Goal: Task Accomplishment & Management: Complete application form

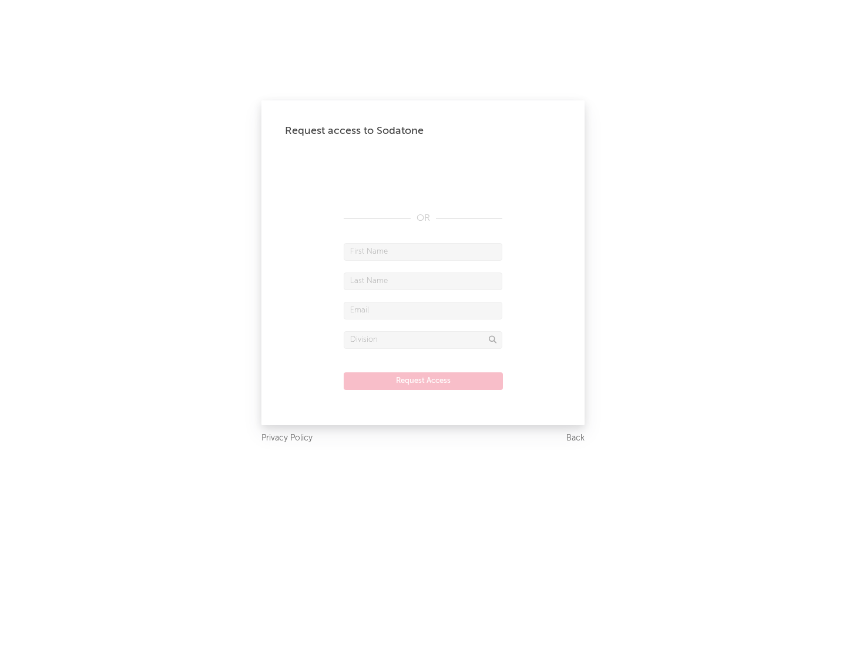
click at [423, 252] on input "text" at bounding box center [423, 252] width 159 height 18
type input "[PERSON_NAME]"
click at [423, 281] on input "text" at bounding box center [423, 282] width 159 height 18
type input "[PERSON_NAME]"
click at [423, 310] on input "text" at bounding box center [423, 311] width 159 height 18
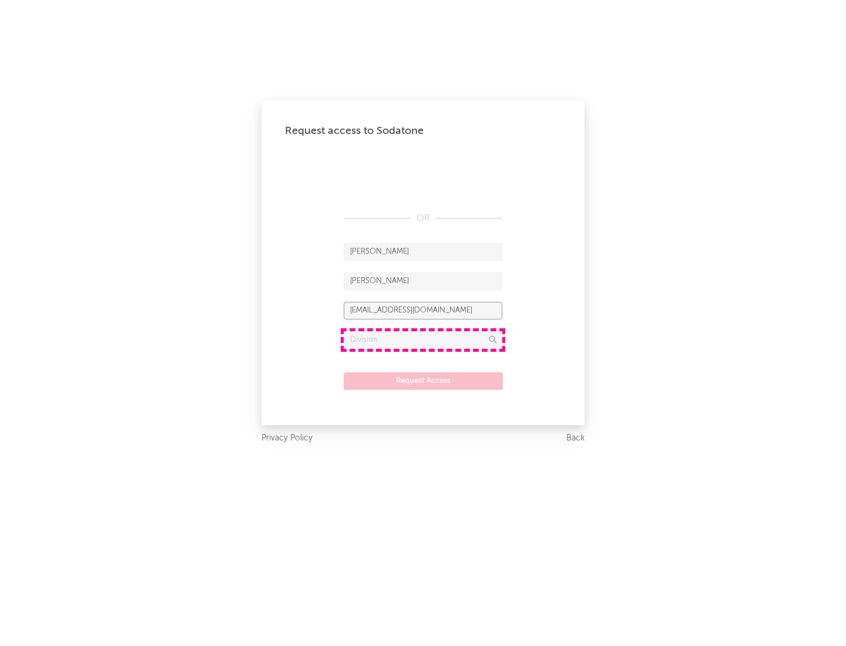
type input "[EMAIL_ADDRESS][DOMAIN_NAME]"
click at [423, 340] on input "text" at bounding box center [423, 340] width 159 height 18
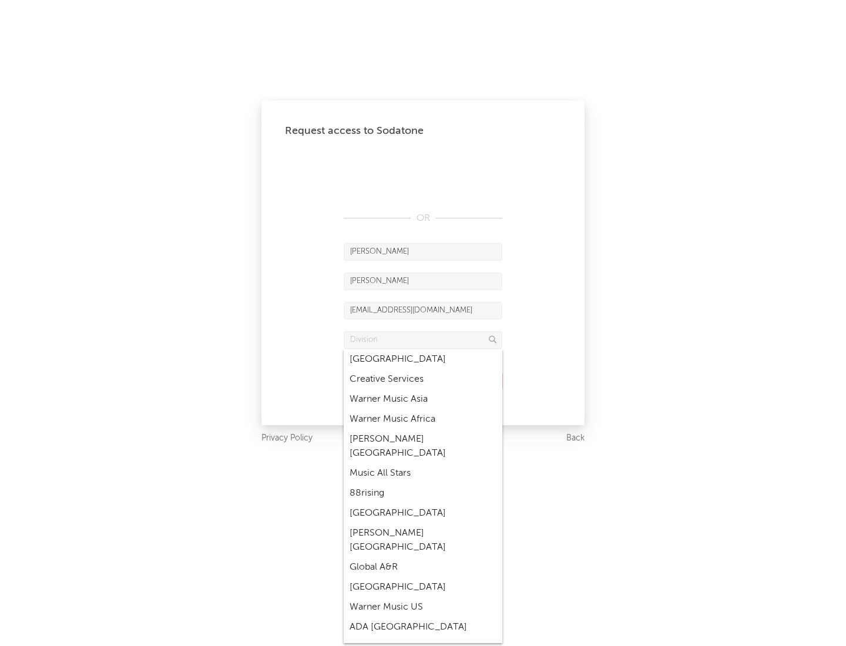
click at [423, 464] on div "Music All Stars" at bounding box center [423, 474] width 159 height 20
type input "Music All Stars"
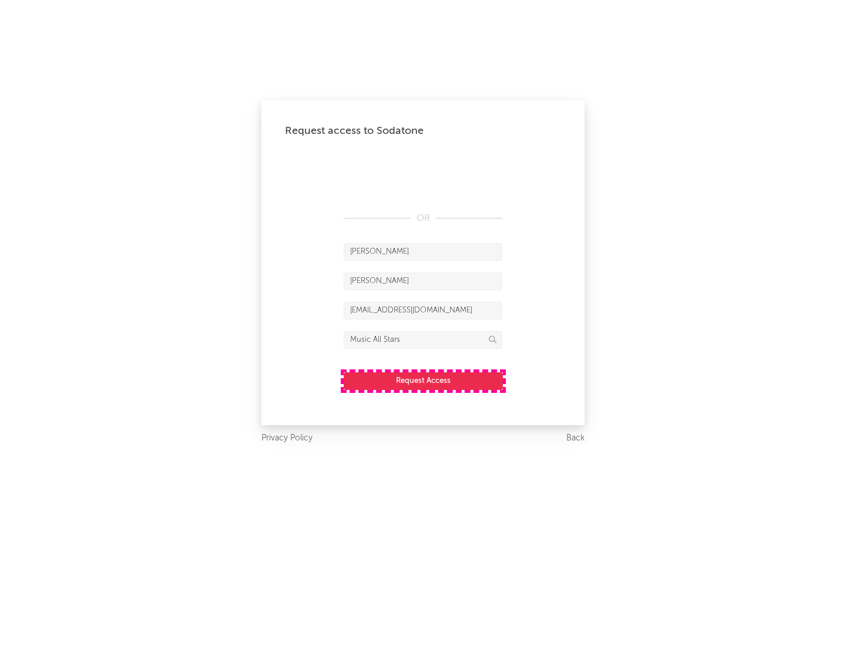
click at [423, 381] on button "Request Access" at bounding box center [423, 382] width 159 height 18
